Goal: Task Accomplishment & Management: Use online tool/utility

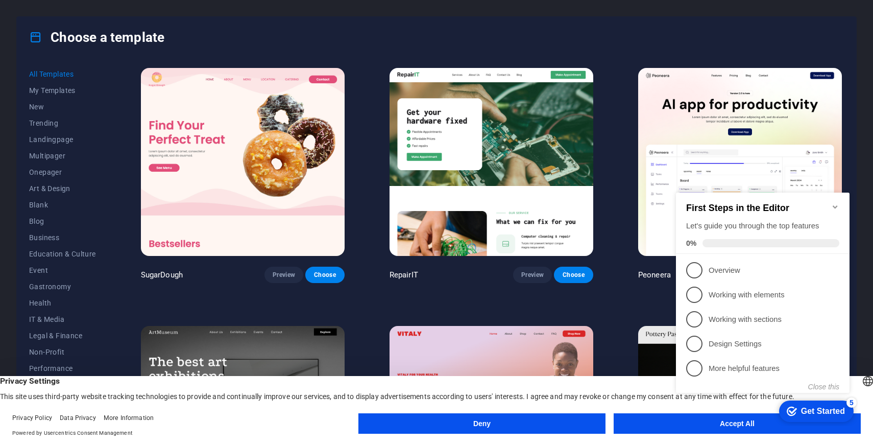
click at [647, 420] on button "Accept All" at bounding box center [737, 423] width 247 height 20
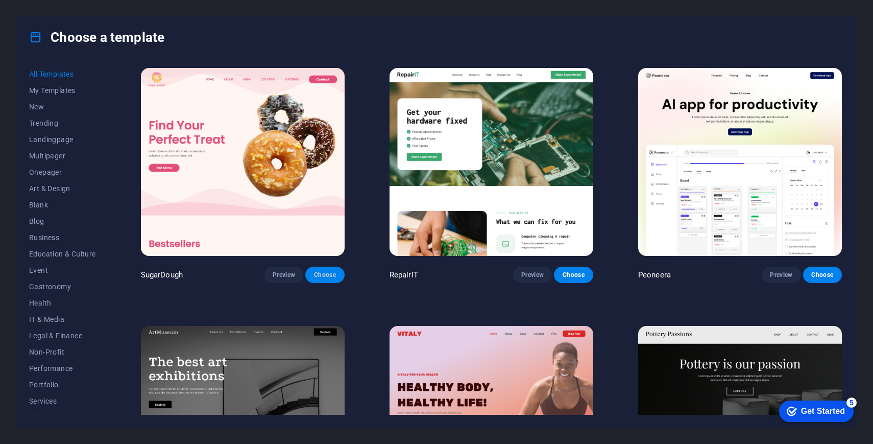
click at [330, 275] on span "Choose" at bounding box center [325, 275] width 22 height 8
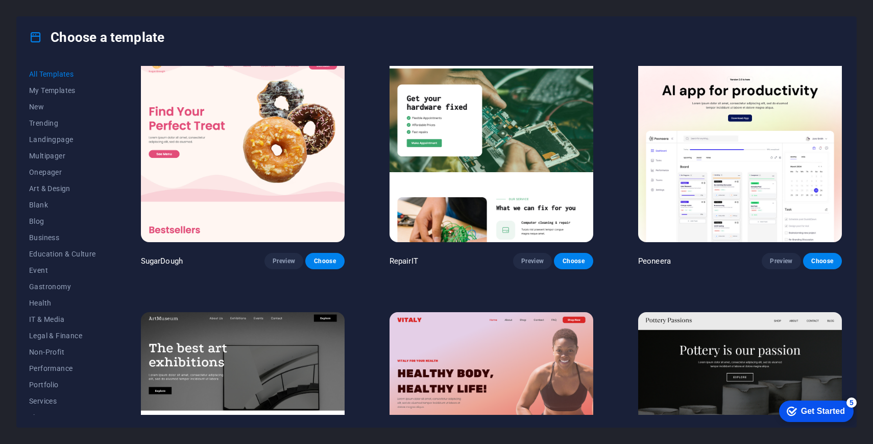
scroll to position [14, 0]
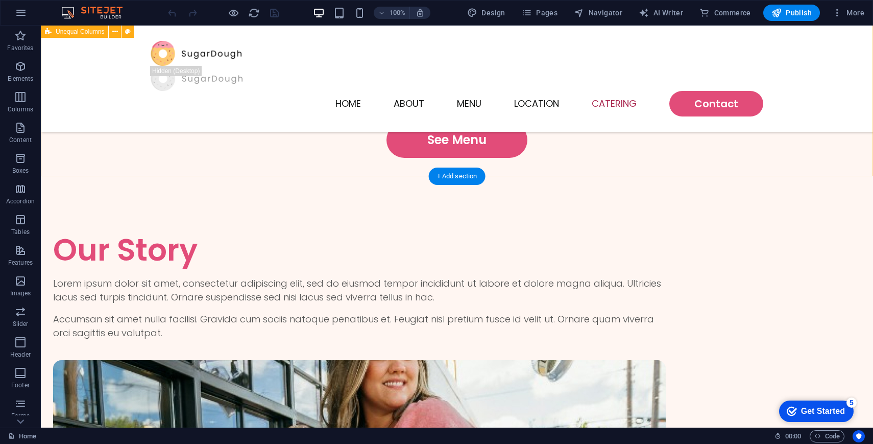
scroll to position [2523, 0]
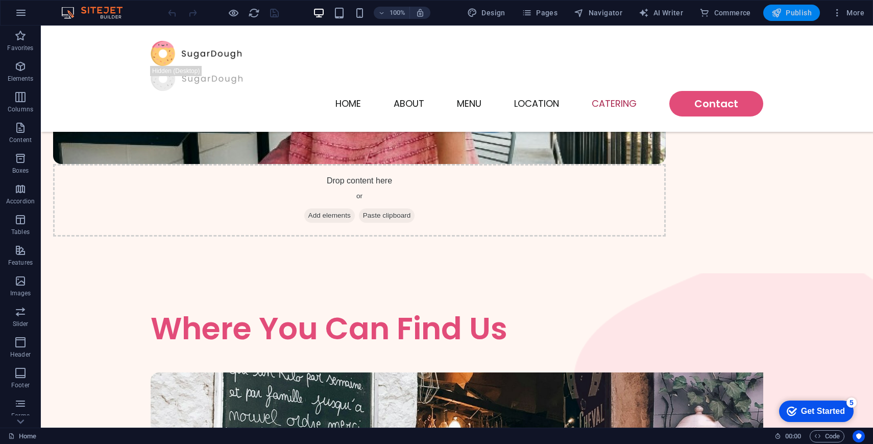
click at [779, 9] on icon "button" at bounding box center [777, 13] width 10 height 10
